Goal: Task Accomplishment & Management: Manage account settings

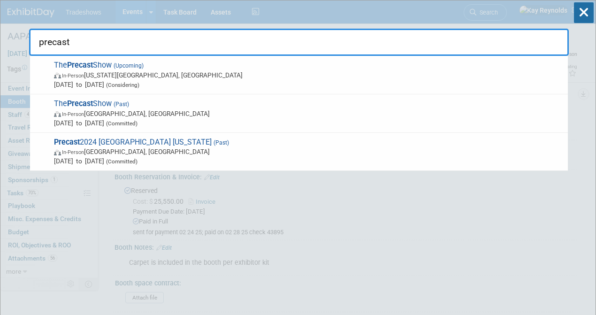
select select "Certificate of insurance sent"
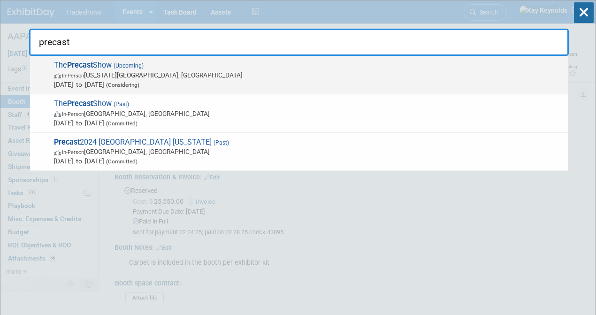
click at [98, 78] on span "In-Person [US_STATE][GEOGRAPHIC_DATA], [GEOGRAPHIC_DATA]" at bounding box center [308, 74] width 509 height 9
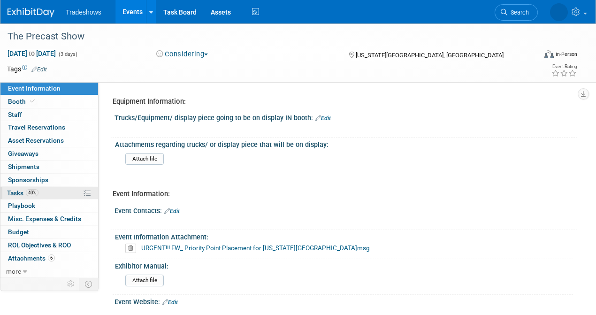
click at [53, 193] on link "40% Tasks 40%" at bounding box center [49, 193] width 98 height 13
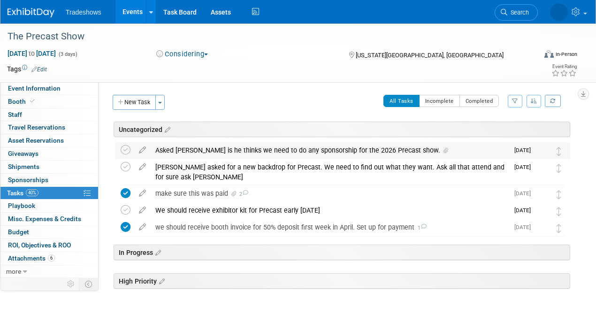
click at [239, 152] on div "Asked [PERSON_NAME] is he thinks we need to do any sponsorship for the 2026 Pre…" at bounding box center [330, 150] width 358 height 16
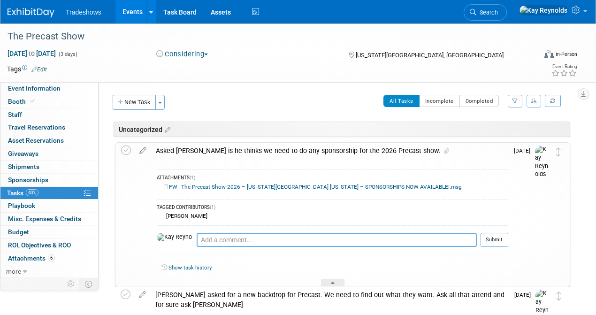
click at [209, 242] on textarea at bounding box center [337, 240] width 280 height 14
type textarea "W"
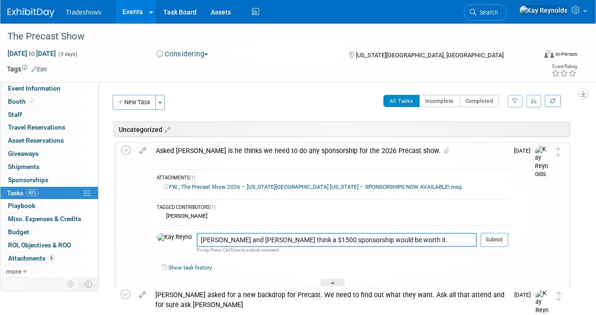
click at [364, 243] on textarea "[PERSON_NAME] and [PERSON_NAME] think a $1500 sponsorship would be worth it. WA…" at bounding box center [337, 240] width 280 height 14
type textarea "[PERSON_NAME] and [PERSON_NAME] think a $1500 sponsorship would be worth it. Wa…"
click at [299, 212] on div "[PERSON_NAME]" at bounding box center [332, 216] width 351 height 8
click at [498, 236] on button "Submit" at bounding box center [494, 240] width 28 height 14
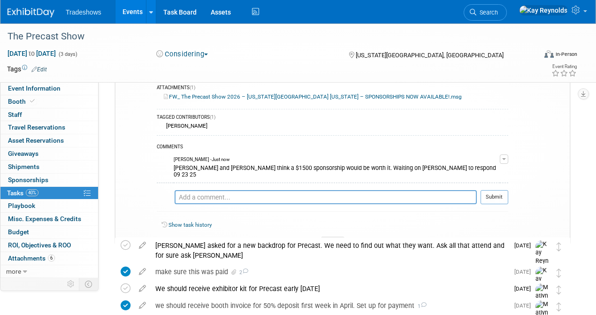
scroll to position [94, 0]
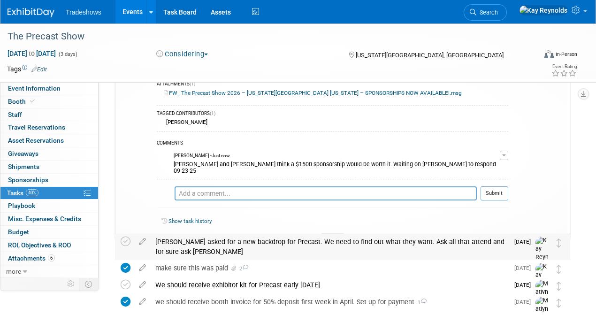
click at [180, 250] on div "Jeff Eisfelder asked for a new backdrop for Precast. We need to find out what t…" at bounding box center [330, 247] width 358 height 26
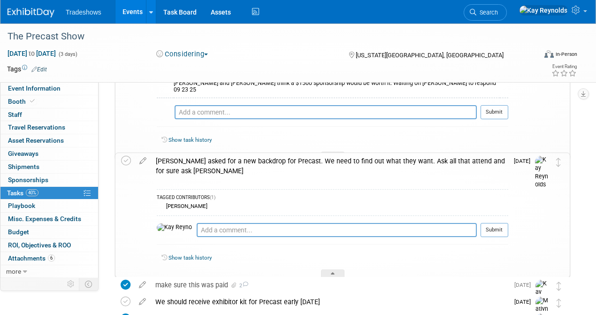
scroll to position [188, 0]
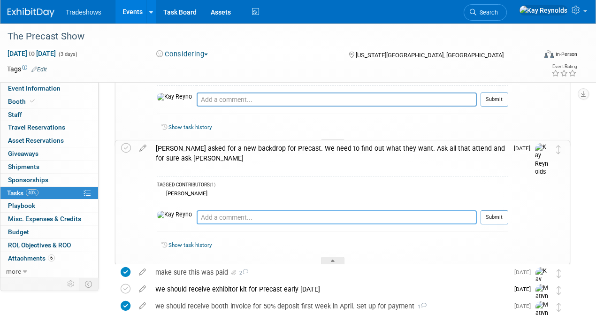
click at [197, 210] on textarea at bounding box center [337, 217] width 280 height 14
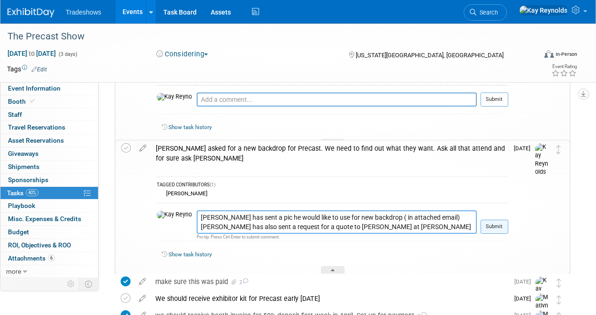
type textarea "Eric McAlexander has sent a pic he would like to use for new backdrop ( in atta…"
click at [498, 226] on button "Submit" at bounding box center [494, 227] width 28 height 14
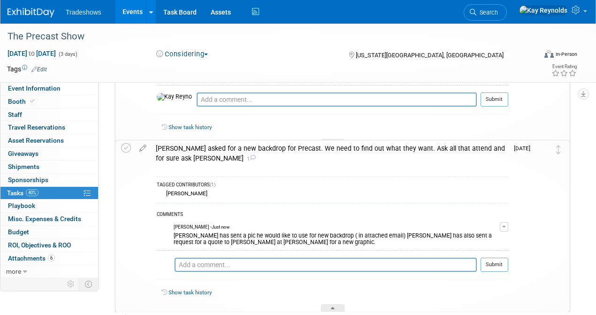
scroll to position [250, 0]
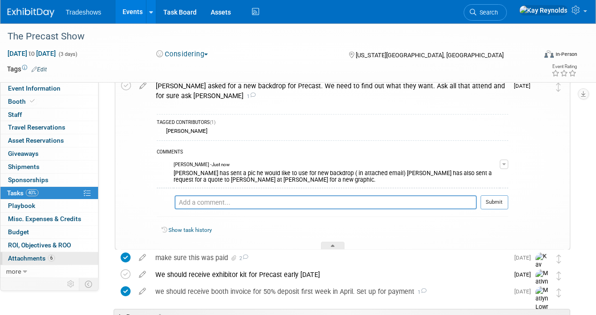
click at [23, 258] on span "Attachments 6" at bounding box center [31, 258] width 47 height 8
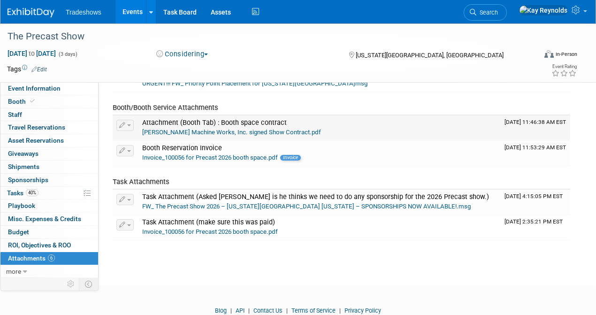
scroll to position [125, 0]
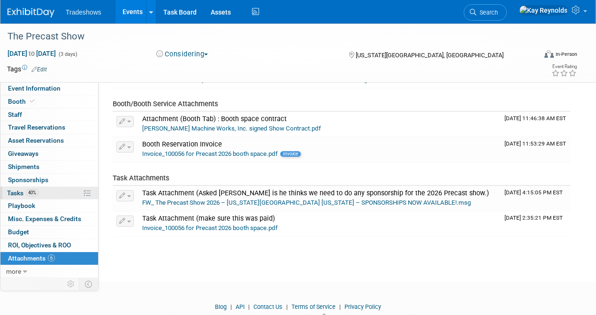
click at [47, 193] on link "40% Tasks 40%" at bounding box center [49, 193] width 98 height 13
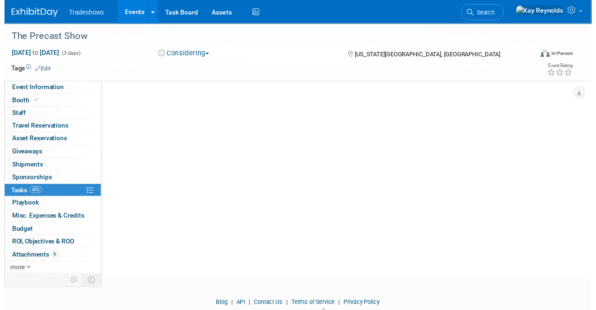
scroll to position [0, 0]
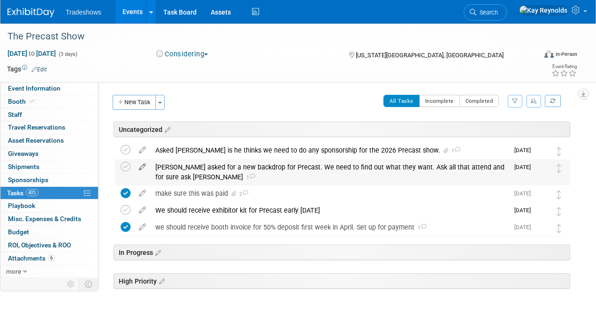
click at [141, 166] on icon at bounding box center [142, 165] width 16 height 12
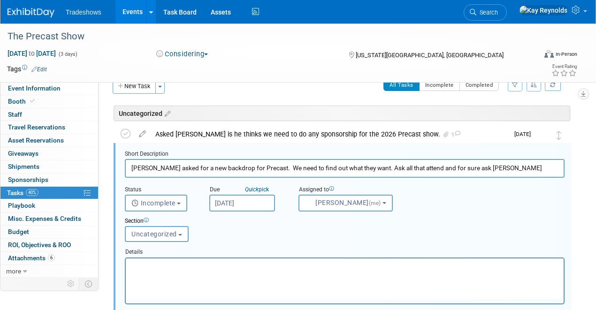
scroll to position [21, 0]
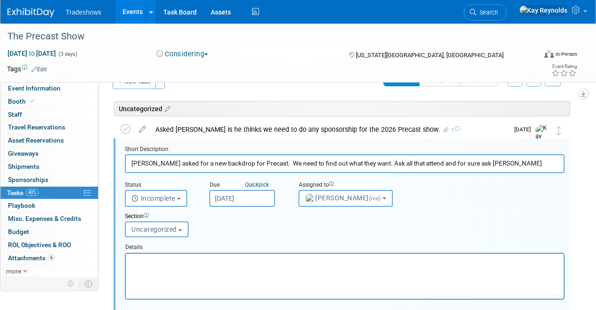
click at [134, 260] on p "Rich Text Area. Press ALT-0 for help." at bounding box center [344, 261] width 427 height 9
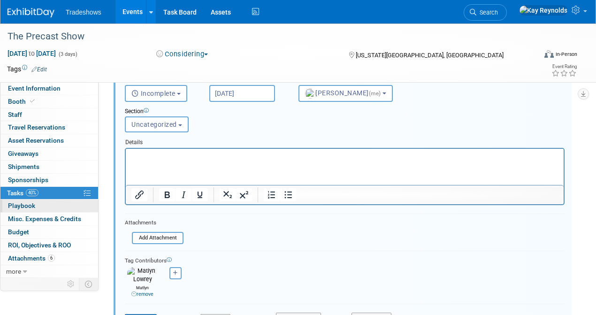
scroll to position [178, 0]
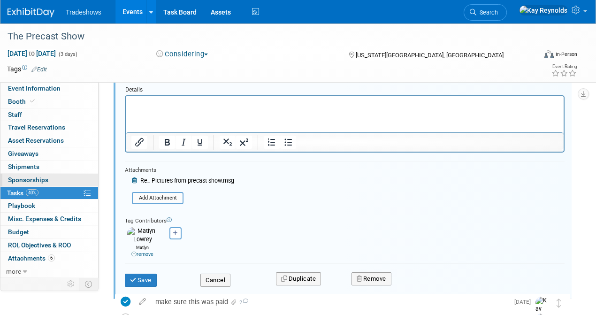
click at [28, 176] on span "Sponsorships 0" at bounding box center [28, 180] width 40 height 8
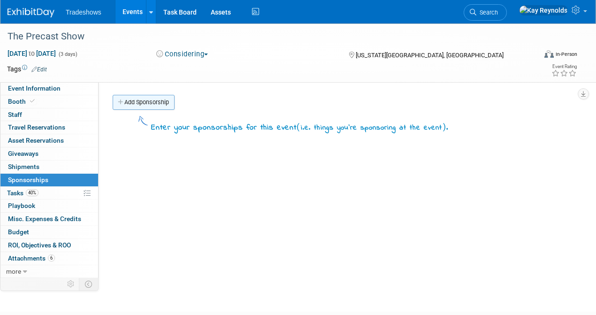
click at [140, 99] on link "Add Sponsorship" at bounding box center [144, 102] width 62 height 15
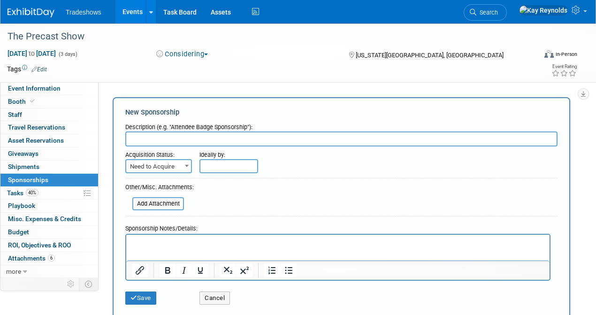
click at [133, 138] on input "text" at bounding box center [341, 138] width 432 height 15
type input "Sponsorship"
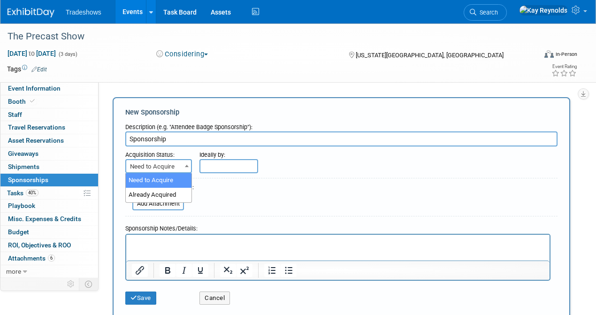
click at [159, 170] on span "Need to Acquire" at bounding box center [158, 166] width 65 height 13
drag, startPoint x: 159, startPoint y: 192, endPoint x: 190, endPoint y: 182, distance: 31.7
select select "2"
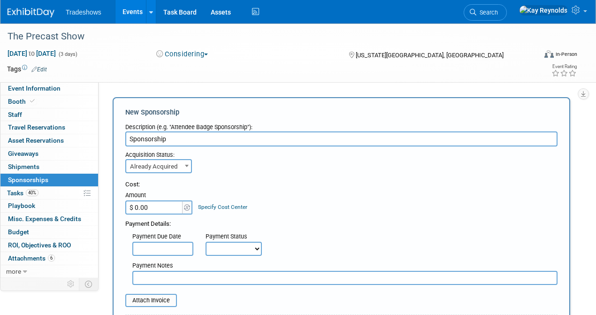
click at [171, 205] on input "$ 0.00" at bounding box center [154, 207] width 59 height 14
type input "$ 1,550.00"
click at [222, 247] on select "Not Paid Yet Partially Paid Paid in Full" at bounding box center [233, 249] width 56 height 14
select select "3"
click at [205, 242] on select "Not Paid Yet Partially Paid Paid in Full" at bounding box center [233, 249] width 56 height 14
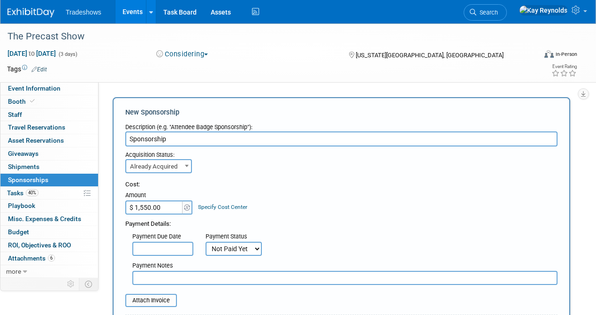
click at [160, 277] on input "text" at bounding box center [344, 278] width 425 height 14
click at [157, 297] on input "file" at bounding box center [120, 300] width 112 height 11
drag, startPoint x: 282, startPoint y: 278, endPoint x: 102, endPoint y: 282, distance: 180.2
click at [102, 282] on div "Event Information Event Info Booth Booth 0 Staff 0 Staff 0 Travel Reservations …" at bounding box center [298, 241] width 596 height 436
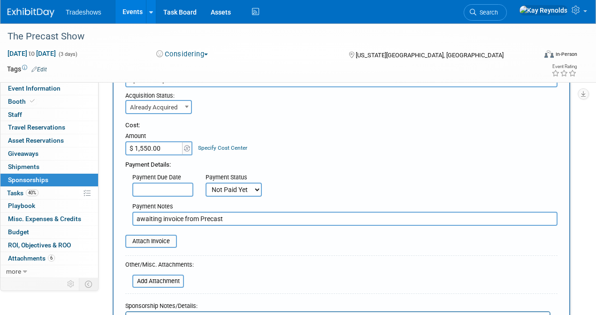
scroll to position [125, 0]
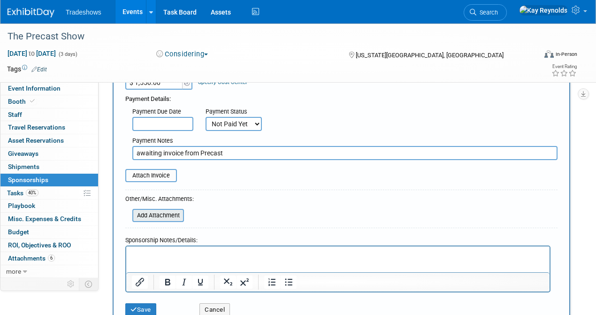
type input "awaiting invoice from Precast"
click at [157, 216] on input "file" at bounding box center [127, 215] width 112 height 11
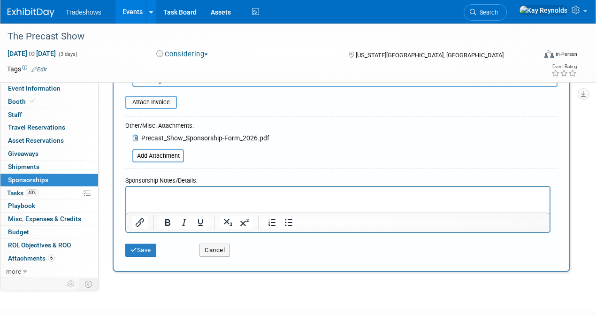
scroll to position [250, 0]
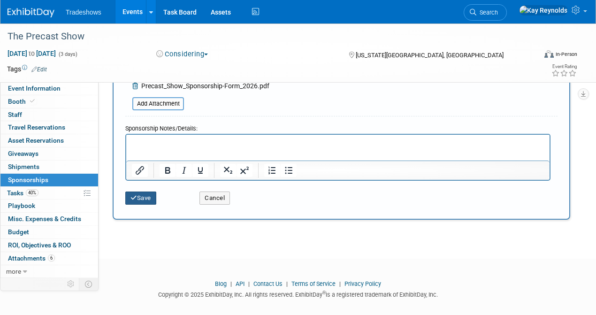
click at [140, 200] on button "Save" at bounding box center [140, 197] width 31 height 13
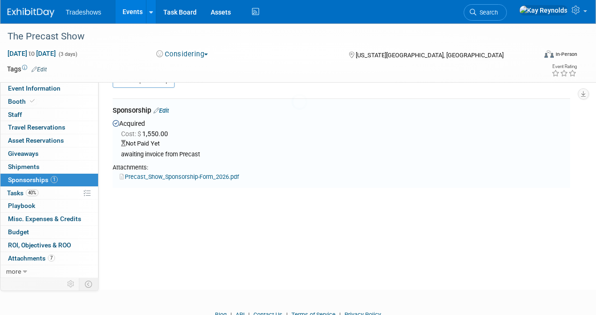
scroll to position [20, 0]
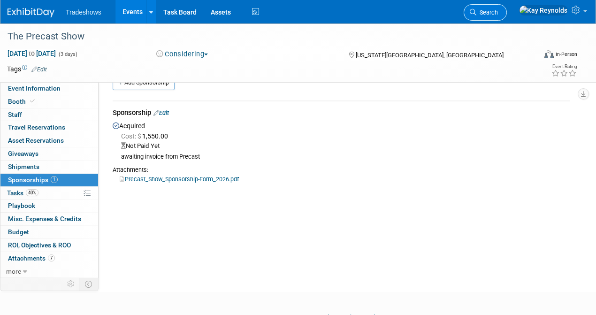
click at [498, 11] on span "Search" at bounding box center [487, 12] width 22 height 7
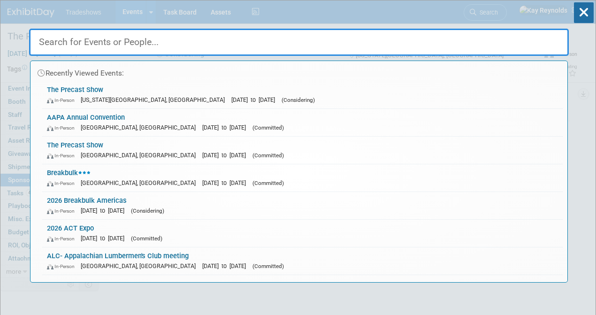
click at [99, 38] on input "text" at bounding box center [298, 42] width 539 height 27
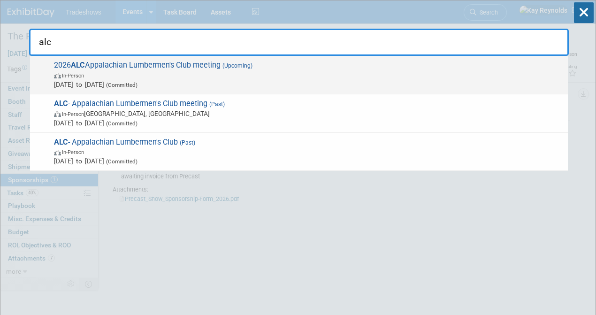
type input "alc"
click at [100, 76] on span "In-Person" at bounding box center [308, 74] width 509 height 9
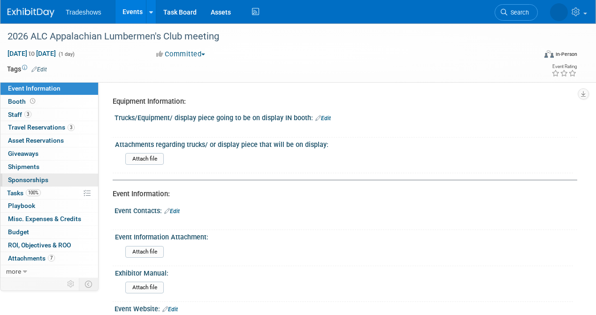
click at [50, 177] on link "0 Sponsorships 0" at bounding box center [49, 180] width 98 height 13
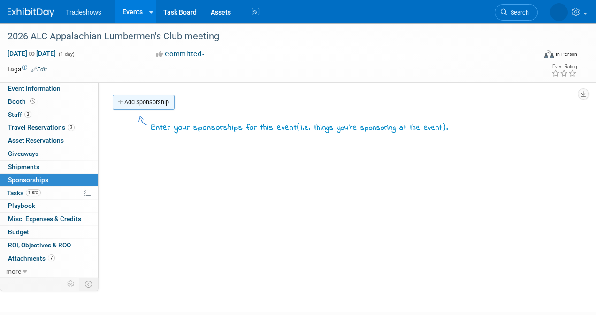
click at [131, 105] on link "Add Sponsorship" at bounding box center [144, 102] width 62 height 15
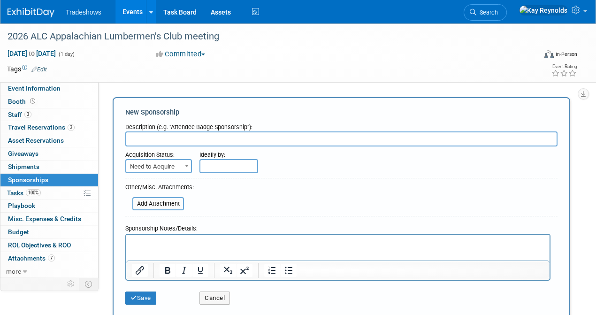
click at [137, 140] on input "text" at bounding box center [341, 138] width 432 height 15
type input "Golf Sponsorship"
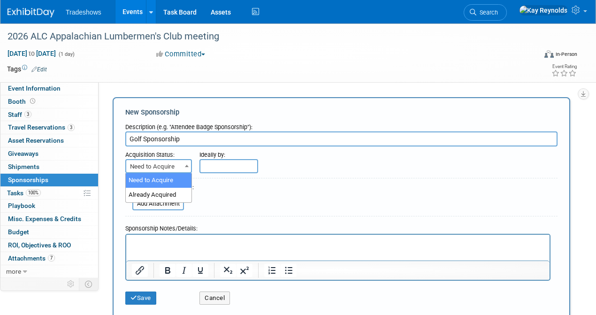
click at [143, 163] on span "Need to Acquire" at bounding box center [158, 166] width 65 height 13
select select "2"
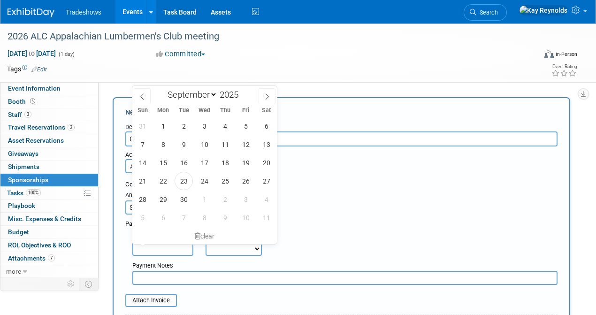
click at [175, 248] on input "text" at bounding box center [162, 249] width 61 height 14
click at [180, 182] on span "23" at bounding box center [183, 181] width 18 height 18
type input "Sep 23, 2025"
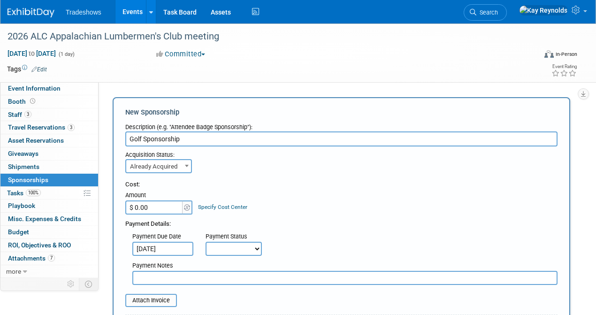
click at [225, 247] on select "Not Paid Yet Partially Paid Paid in Full" at bounding box center [233, 249] width 56 height 14
select select "1"
click at [205, 242] on select "Not Paid Yet Partially Paid Paid in Full" at bounding box center [233, 249] width 56 height 14
click at [153, 278] on input "text" at bounding box center [344, 278] width 425 height 14
type input "paid on Kay's cc"
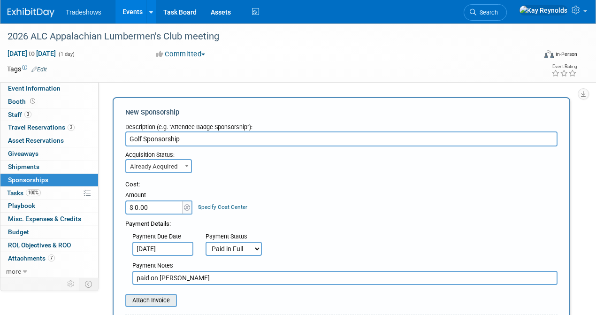
click at [147, 298] on input "file" at bounding box center [120, 300] width 112 height 11
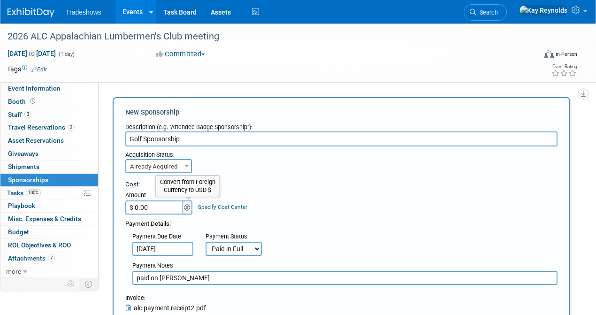
click at [186, 209] on img at bounding box center [187, 207] width 6 height 7
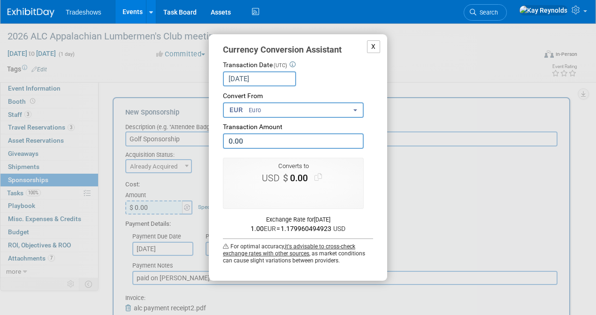
drag, startPoint x: 375, startPoint y: 46, endPoint x: 359, endPoint y: 51, distance: 17.2
click at [374, 45] on button "X" at bounding box center [373, 46] width 13 height 13
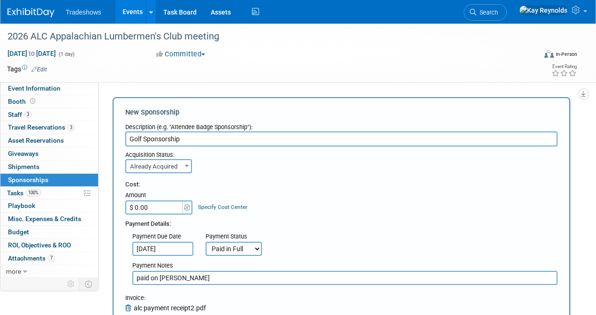
click at [142, 208] on input "$ 0.00" at bounding box center [154, 207] width 59 height 14
type input "$ 50.00"
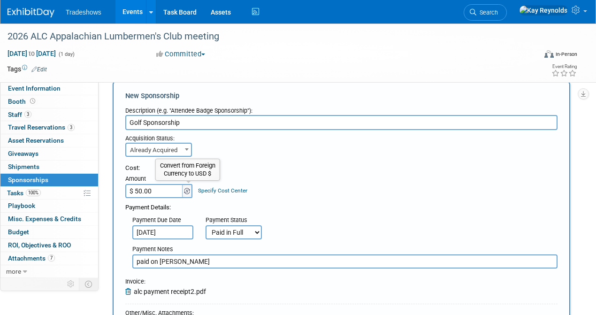
scroll to position [62, 0]
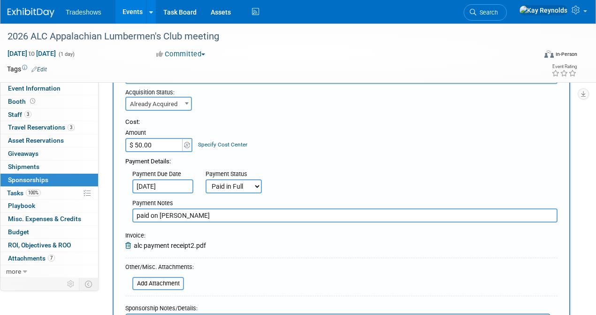
click at [129, 246] on icon at bounding box center [129, 245] width 8 height 7
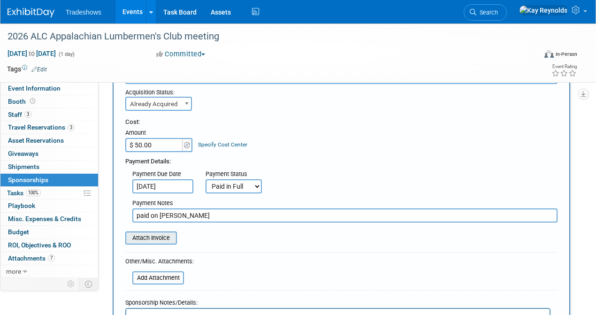
click at [155, 236] on input "file" at bounding box center [120, 237] width 112 height 11
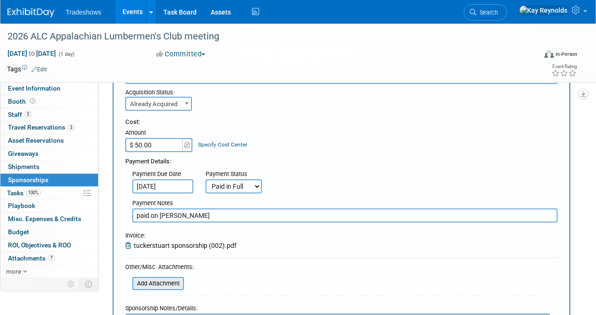
click at [156, 279] on input "file" at bounding box center [127, 283] width 112 height 11
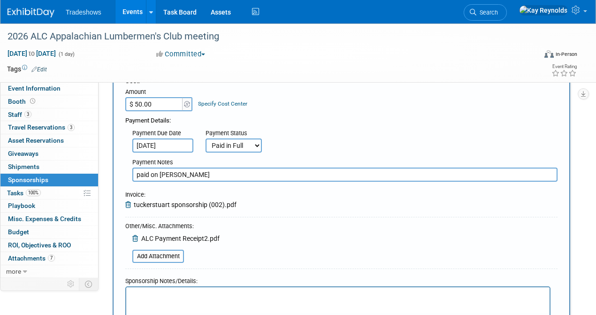
scroll to position [188, 0]
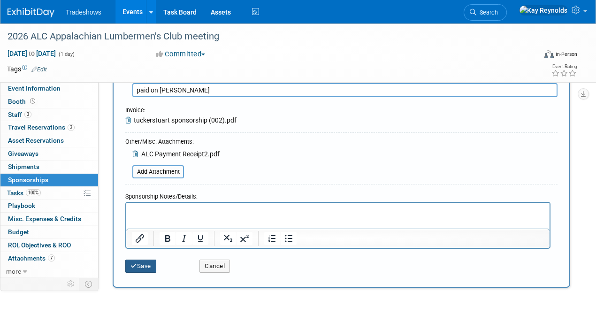
click at [140, 267] on button "Save" at bounding box center [140, 265] width 31 height 13
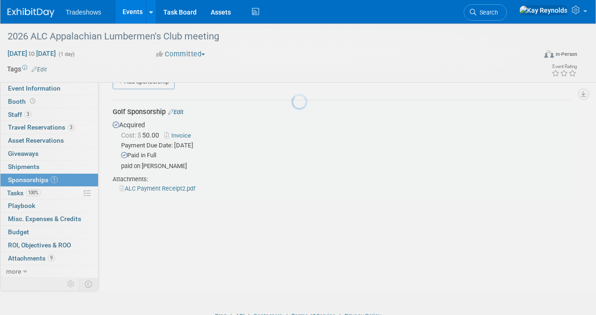
scroll to position [20, 0]
